Goal: Entertainment & Leisure: Consume media (video, audio)

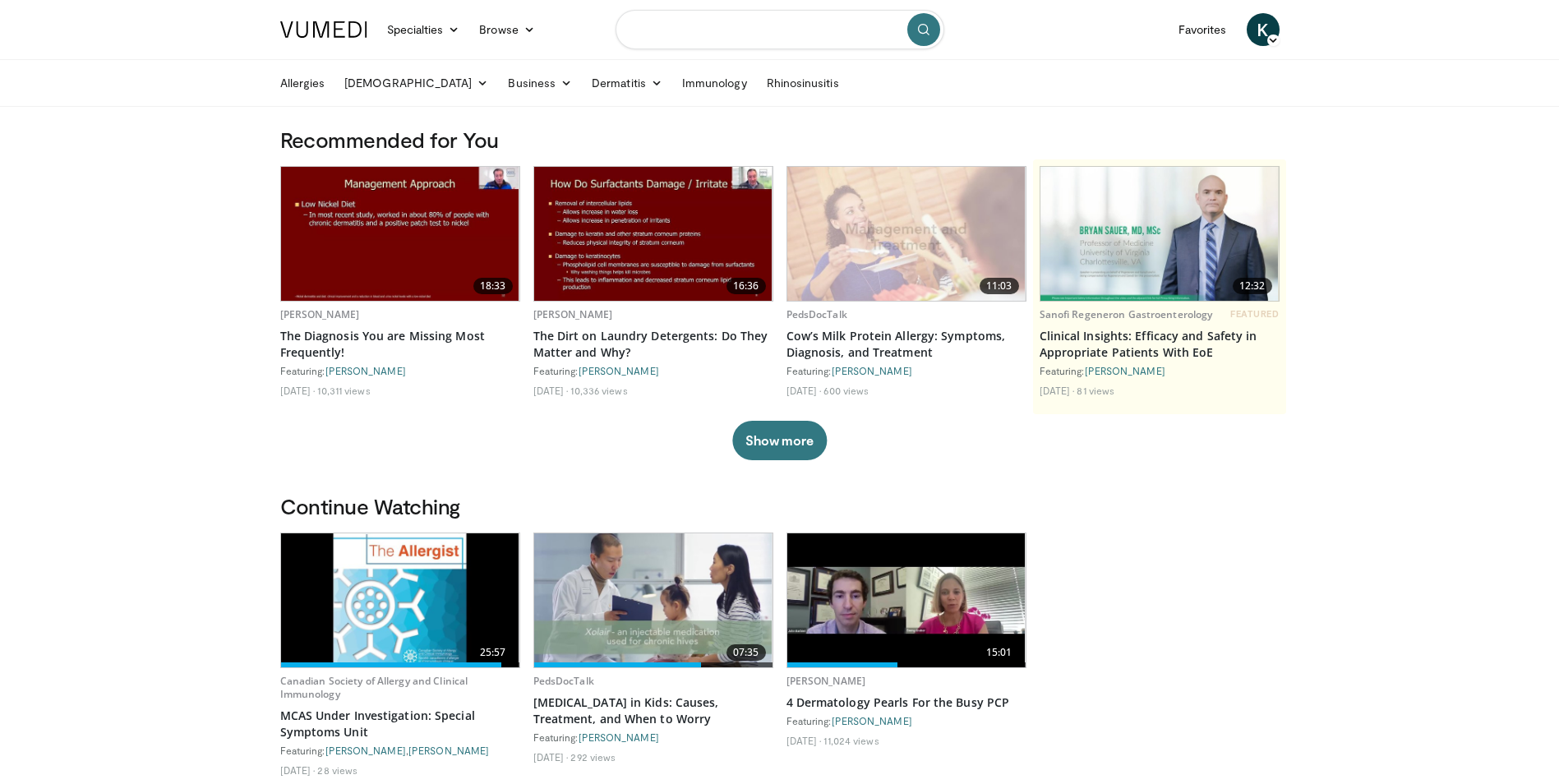
click at [694, 37] on input "Search topics, interventions" at bounding box center [780, 29] width 329 height 40
type input "**********"
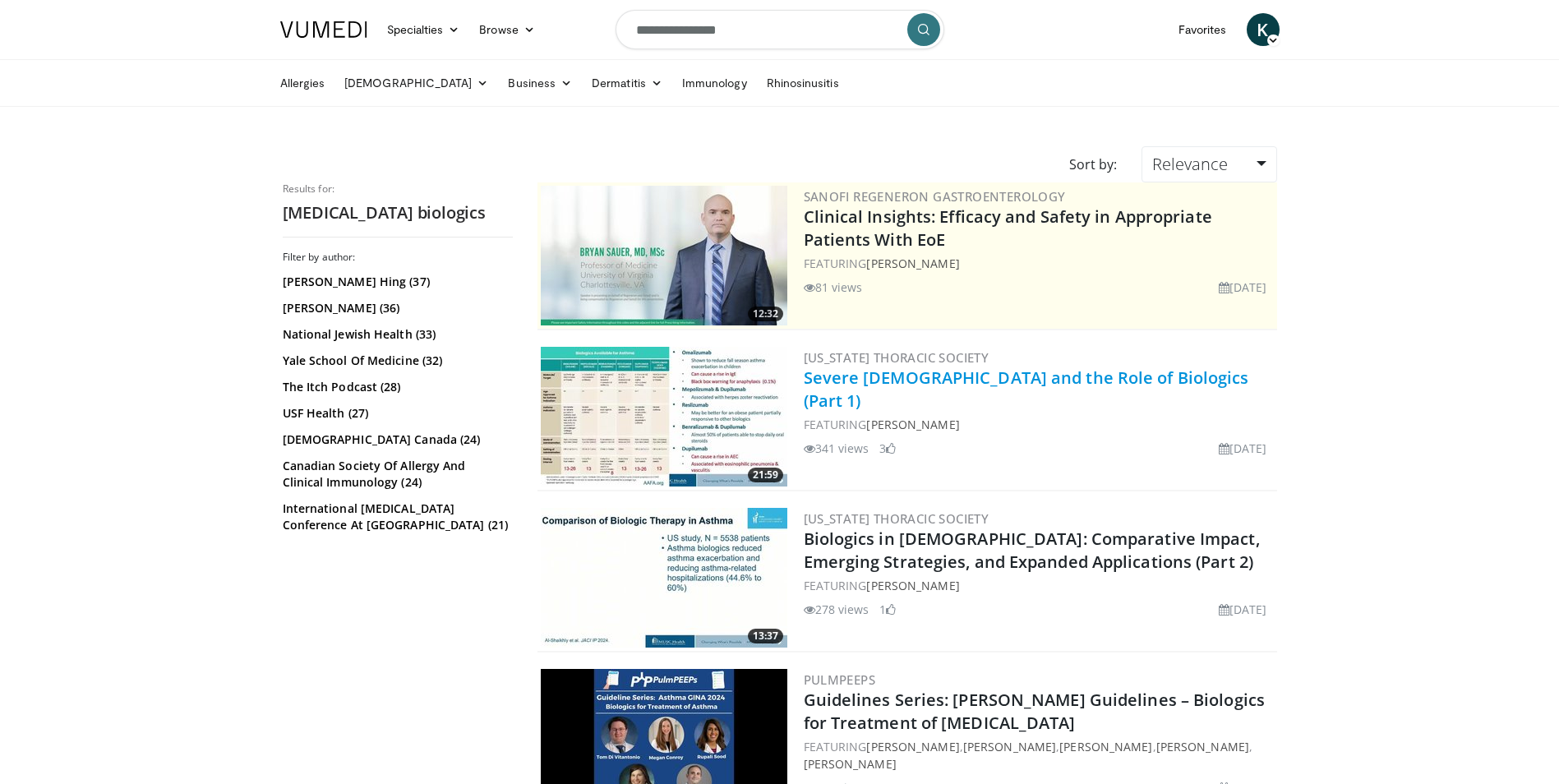
click at [1000, 381] on link "Severe [DEMOGRAPHIC_DATA] and the Role of Biologics (Part 1)" at bounding box center [1026, 389] width 446 height 45
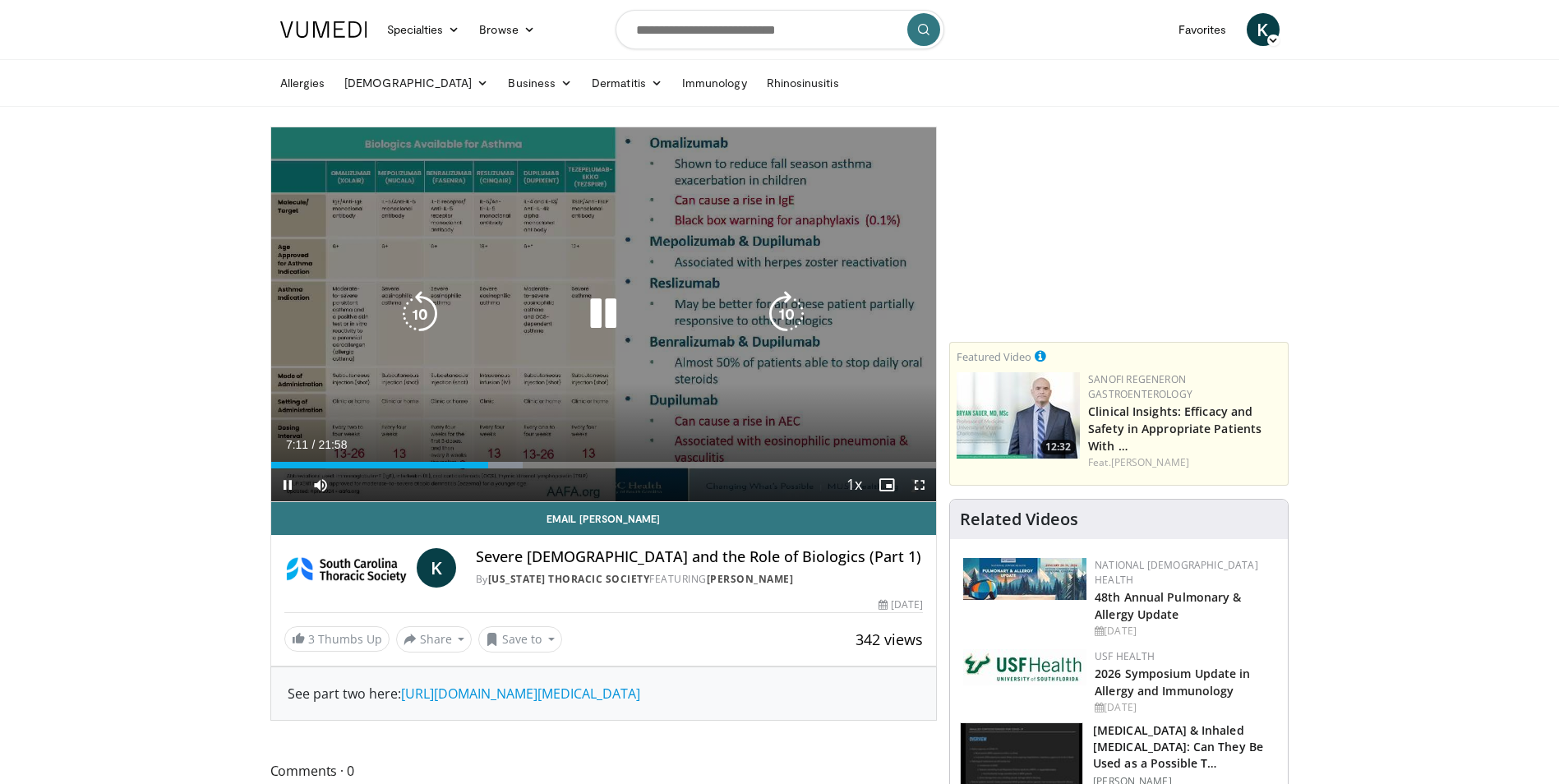
drag, startPoint x: 605, startPoint y: 316, endPoint x: 659, endPoint y: 329, distance: 55.5
click at [605, 316] on icon "Video Player" at bounding box center [604, 314] width 46 height 46
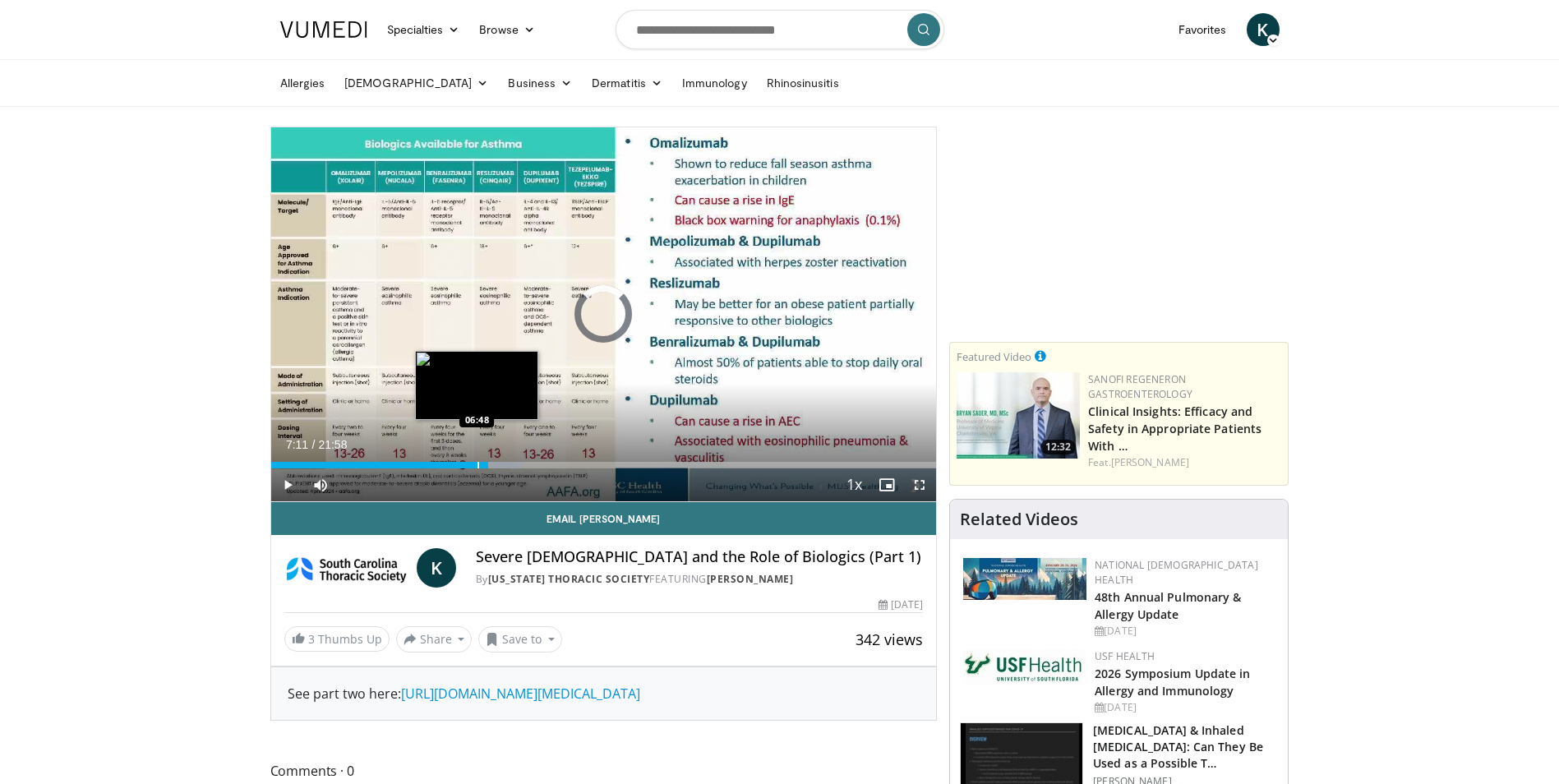
click at [478, 462] on div "Progress Bar" at bounding box center [479, 465] width 2 height 7
click at [471, 465] on div "06:47" at bounding box center [373, 465] width 205 height 7
click at [293, 487] on span "Video Player" at bounding box center [287, 485] width 33 height 33
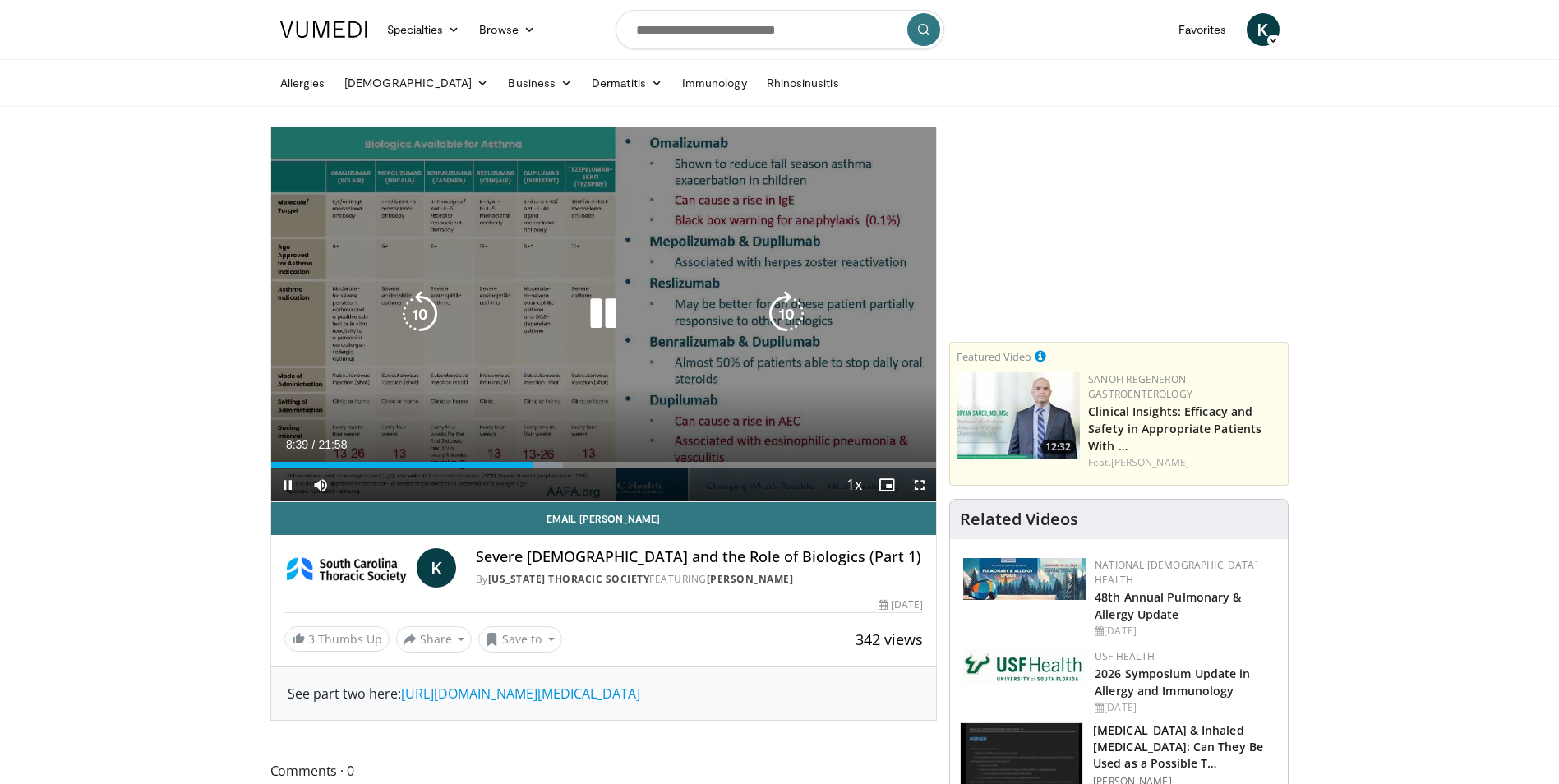
click at [600, 309] on icon "Video Player" at bounding box center [604, 314] width 46 height 46
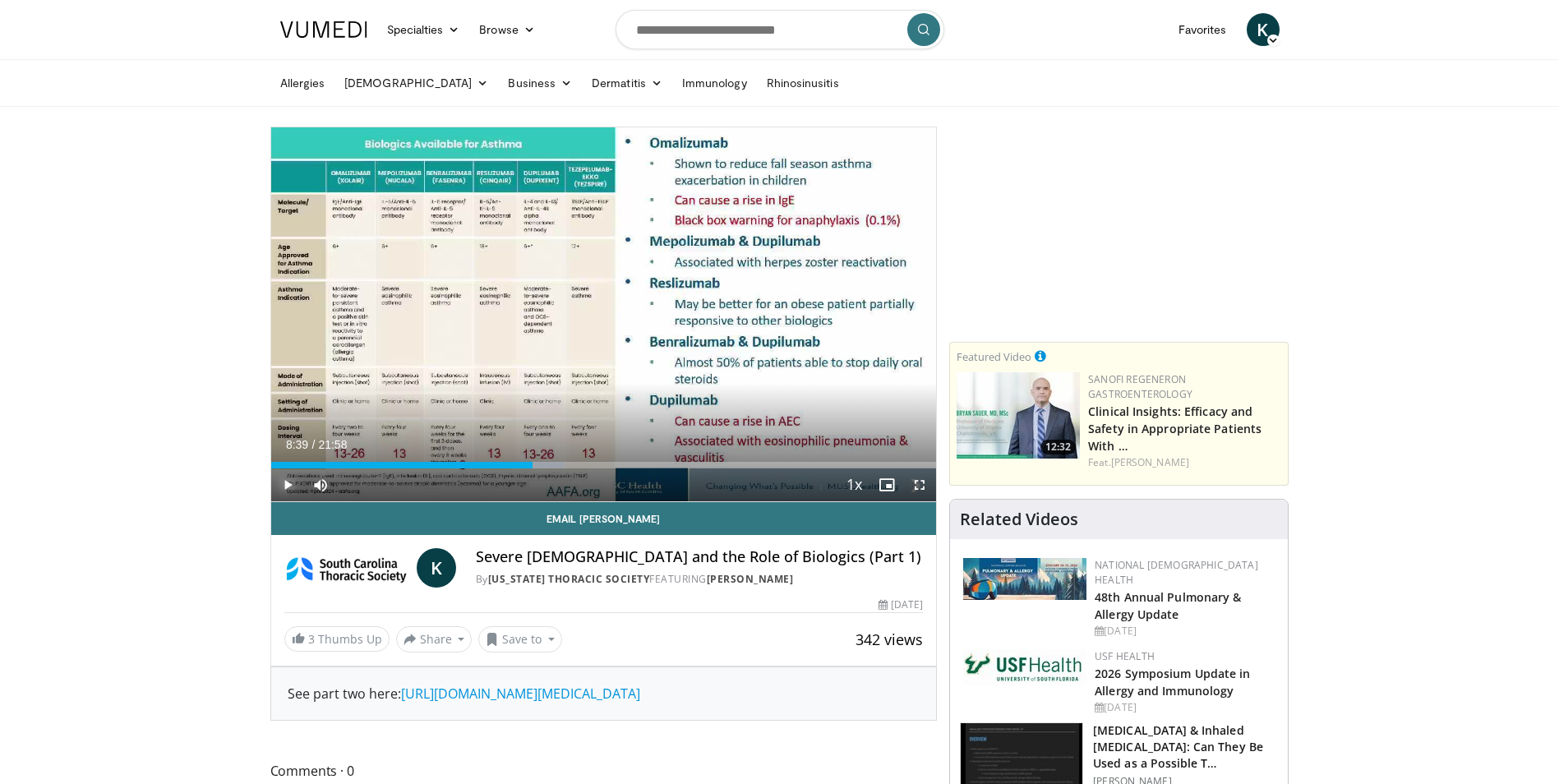
click at [287, 493] on span "Video Player" at bounding box center [287, 485] width 33 height 33
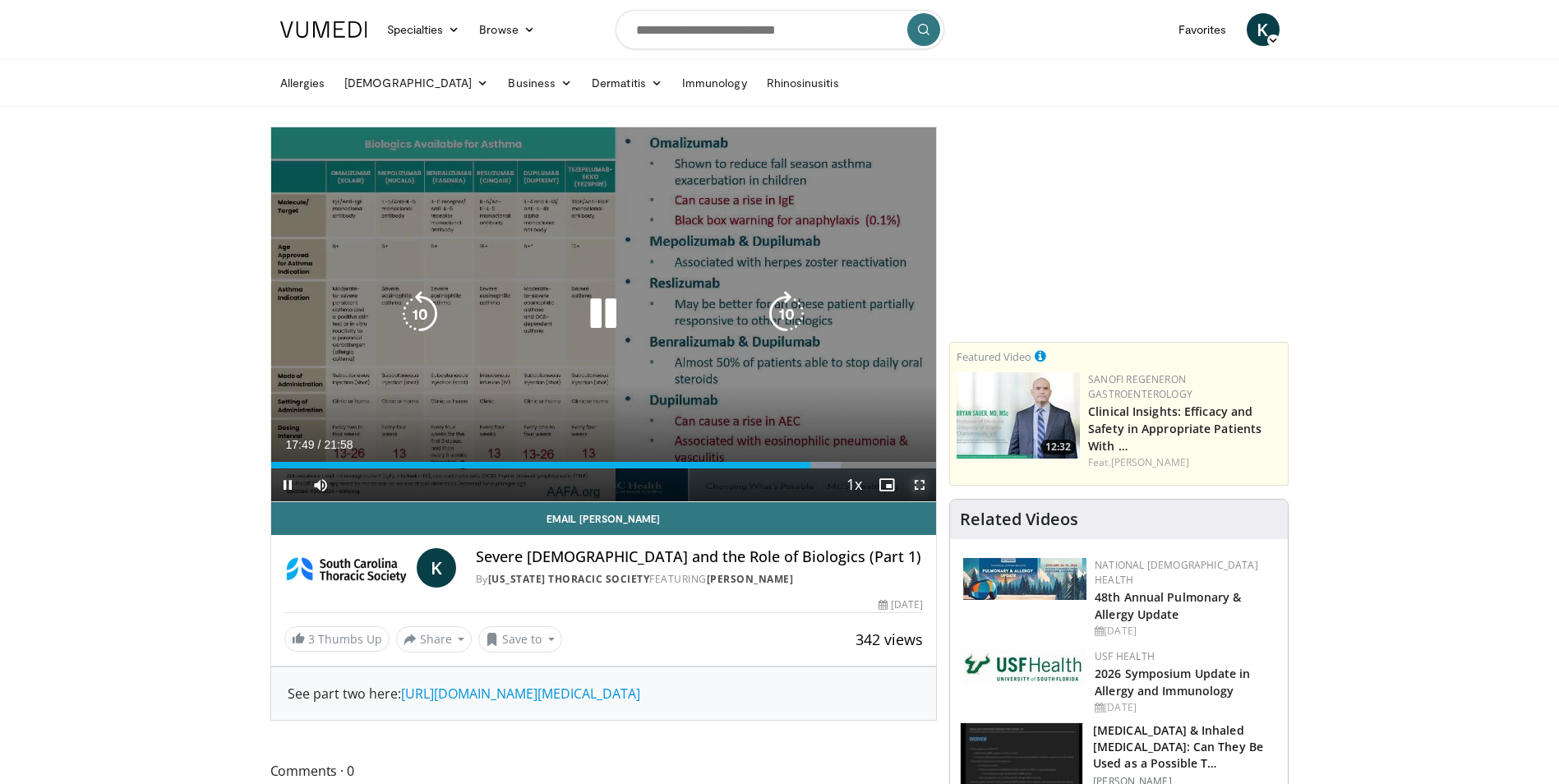
drag, startPoint x: 924, startPoint y: 480, endPoint x: 926, endPoint y: 542, distance: 62.0
click at [924, 480] on span "Video Player" at bounding box center [919, 485] width 33 height 33
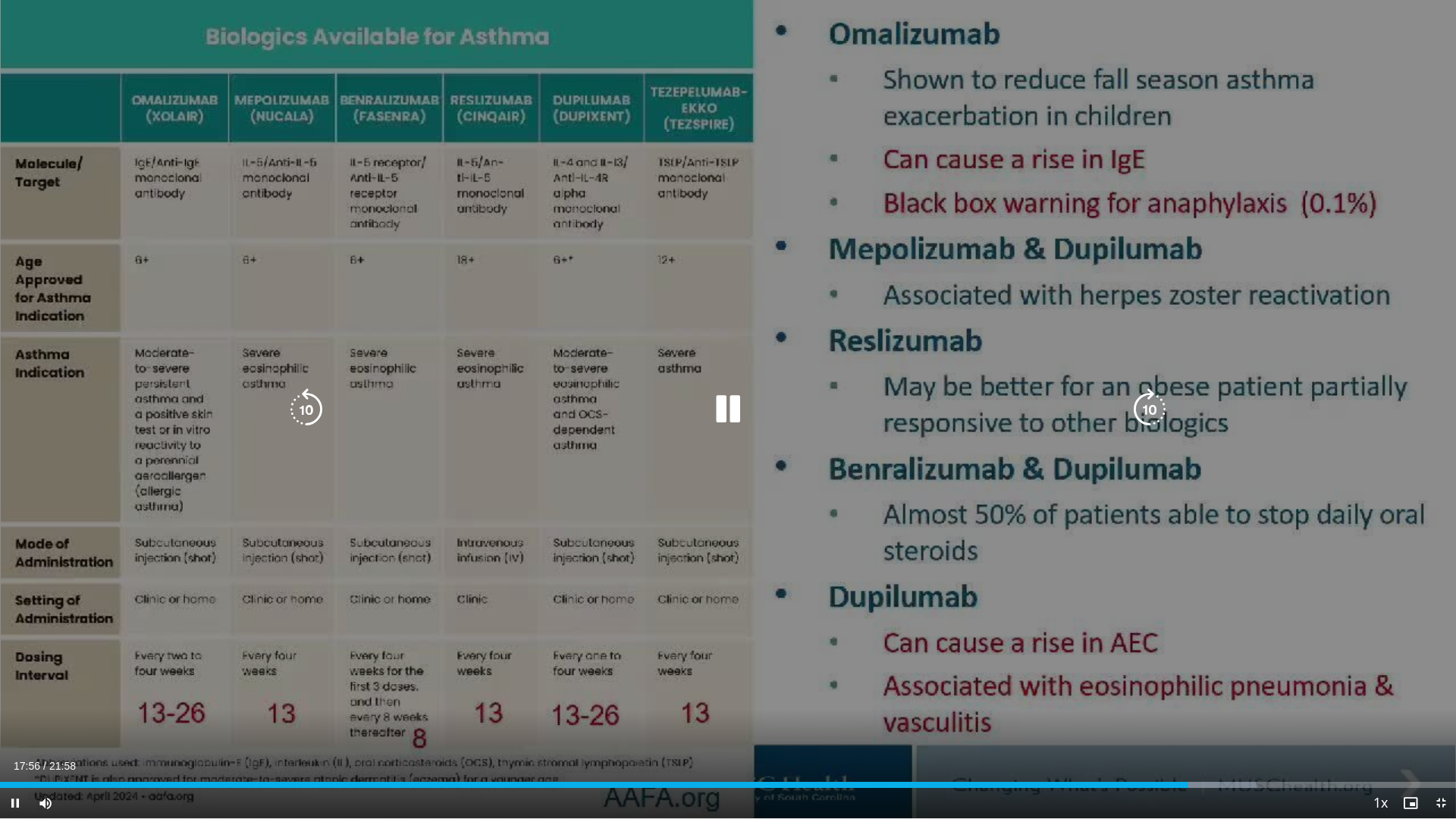
click at [811, 234] on div "10 seconds Tap to unmute" at bounding box center [728, 409] width 1456 height 818
click at [720, 406] on icon "Video Player" at bounding box center [728, 410] width 43 height 43
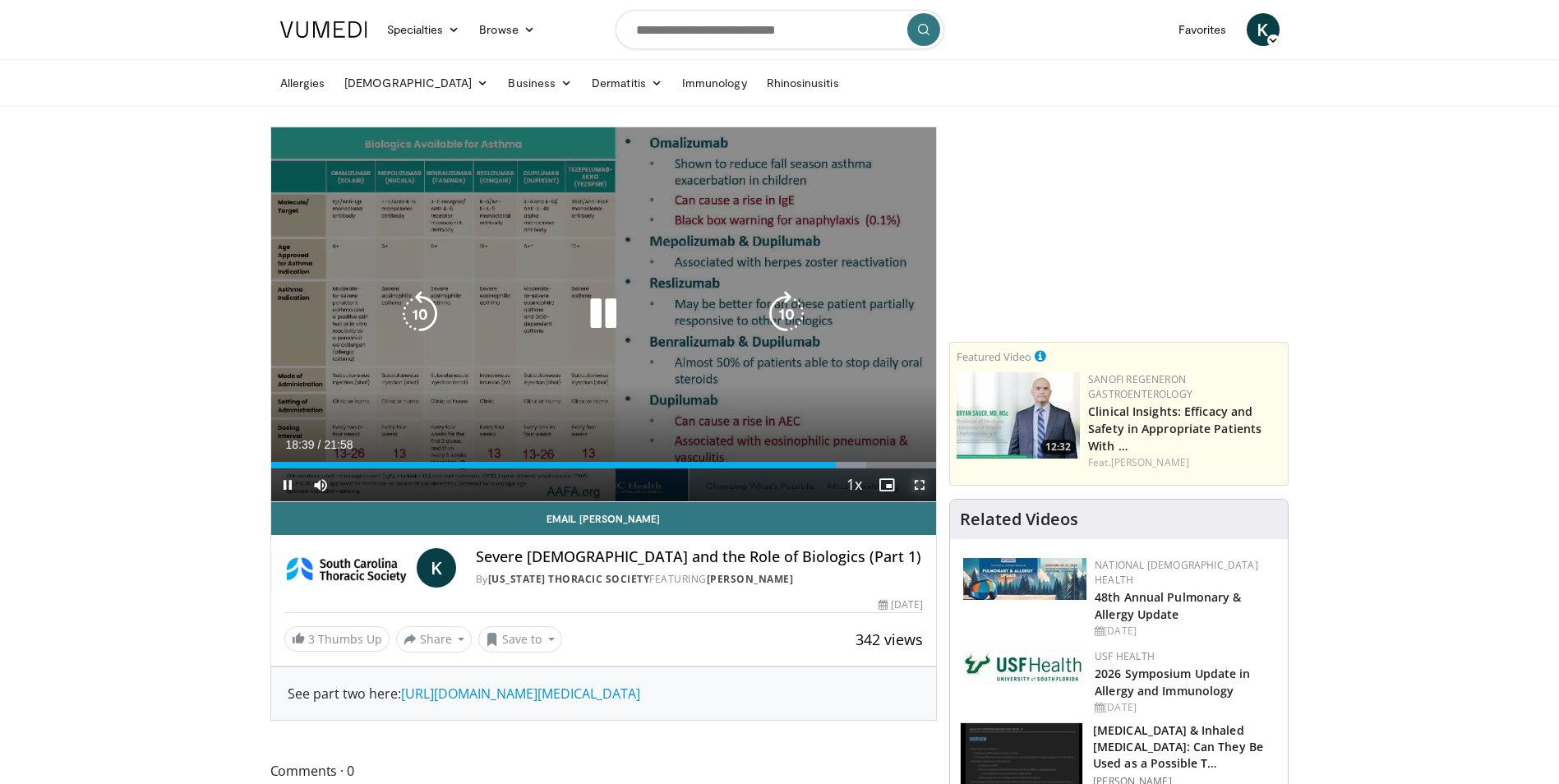
drag, startPoint x: 919, startPoint y: 494, endPoint x: 922, endPoint y: 554, distance: 60.1
click at [919, 494] on span "Video Player" at bounding box center [919, 485] width 33 height 33
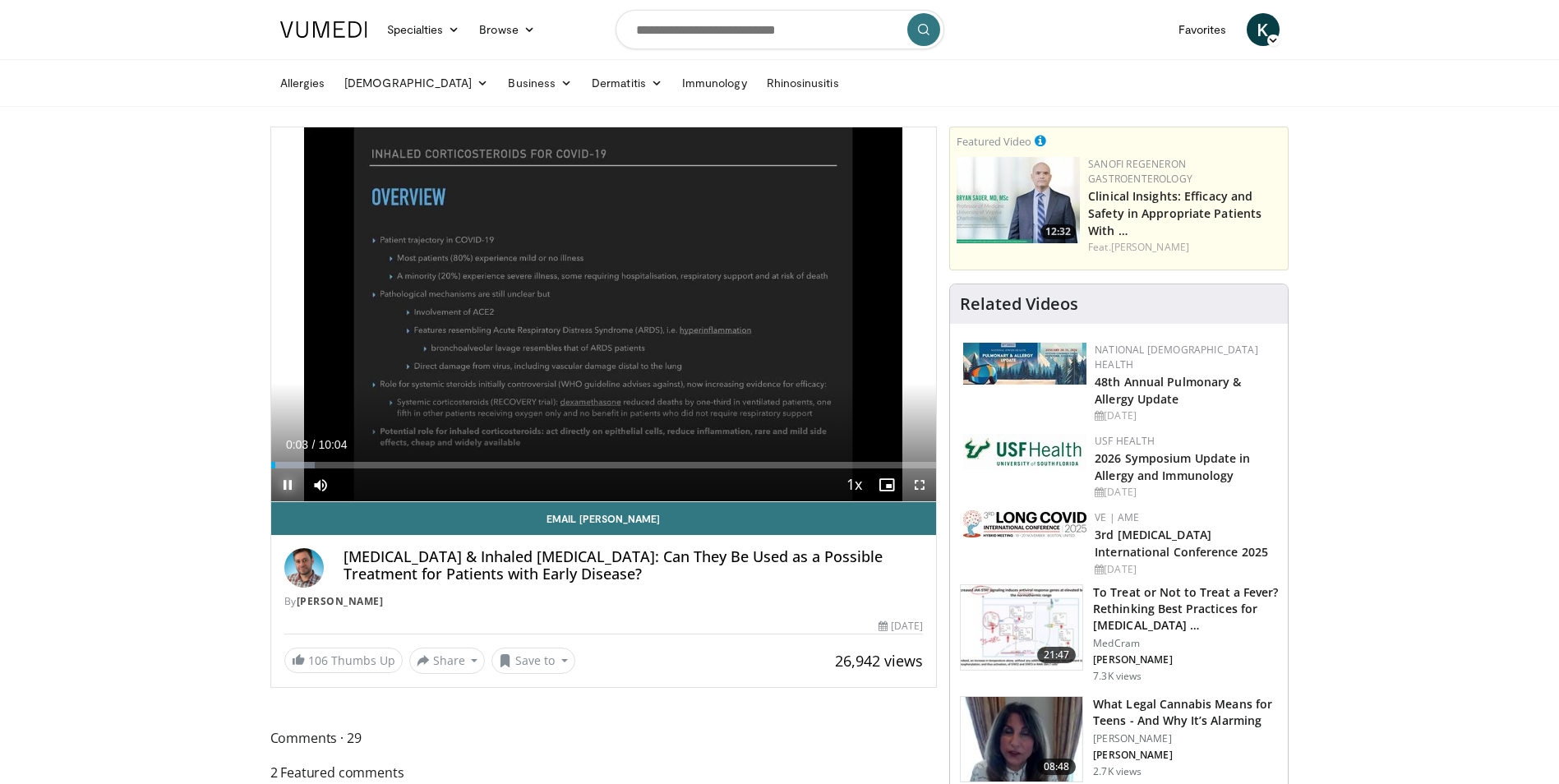
click at [283, 482] on span "Video Player" at bounding box center [287, 485] width 33 height 33
click at [286, 479] on span "Video Player" at bounding box center [287, 485] width 33 height 33
click at [294, 490] on span "Video Player" at bounding box center [287, 485] width 33 height 33
